Goal: Navigation & Orientation: Go to known website

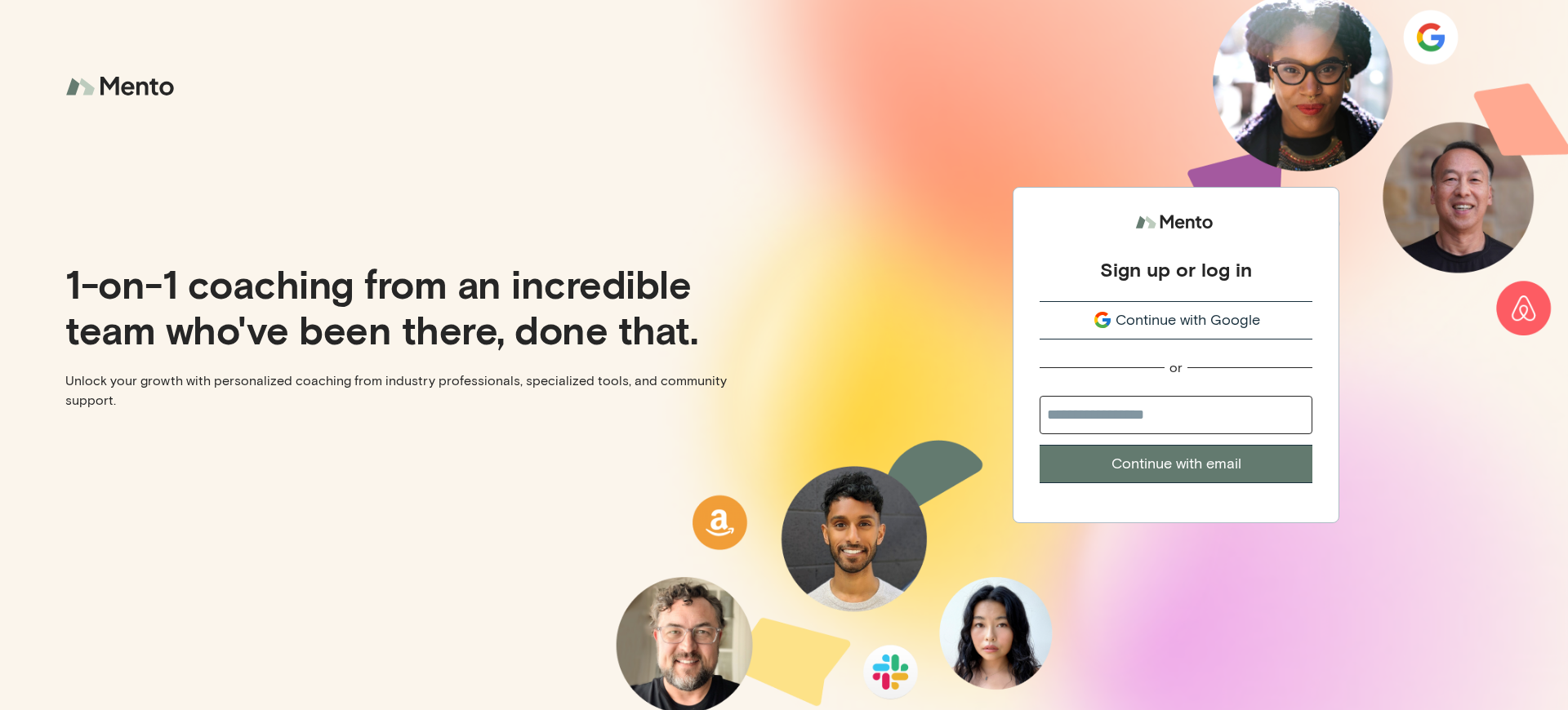
click at [1176, 260] on div "Sign up or log in" at bounding box center [1175, 270] width 152 height 25
